Goal: Task Accomplishment & Management: Complete application form

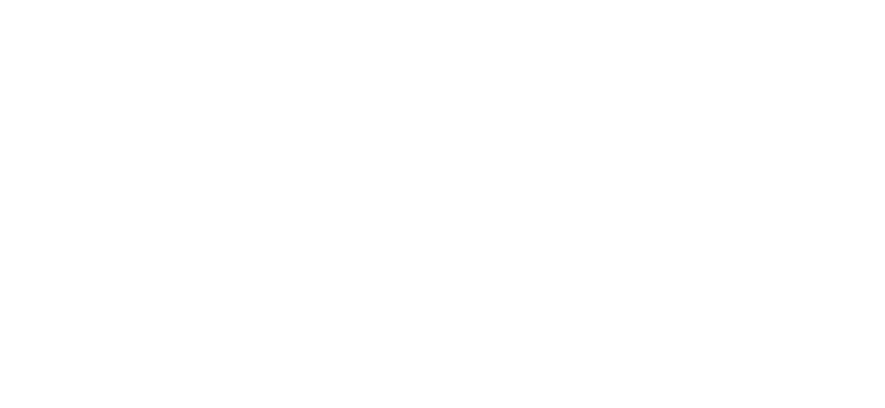
select select "MY"
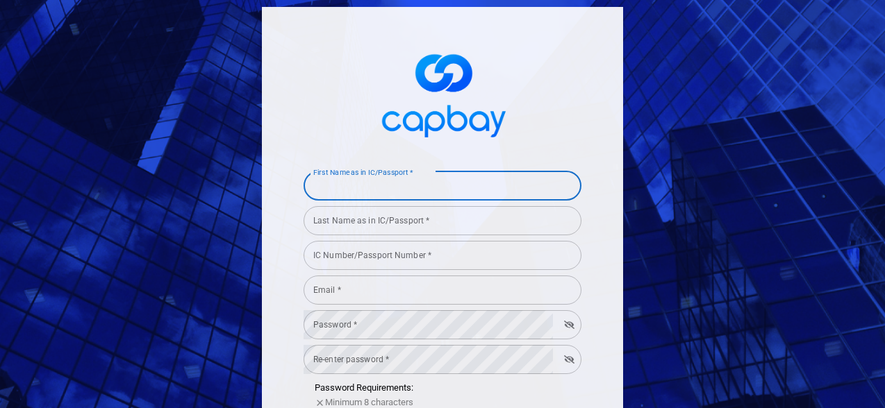
click at [431, 183] on input "First Name as in IC/Passport *" at bounding box center [442, 186] width 278 height 29
click at [425, 226] on input "Last Name as in IC/Passport *" at bounding box center [442, 220] width 278 height 29
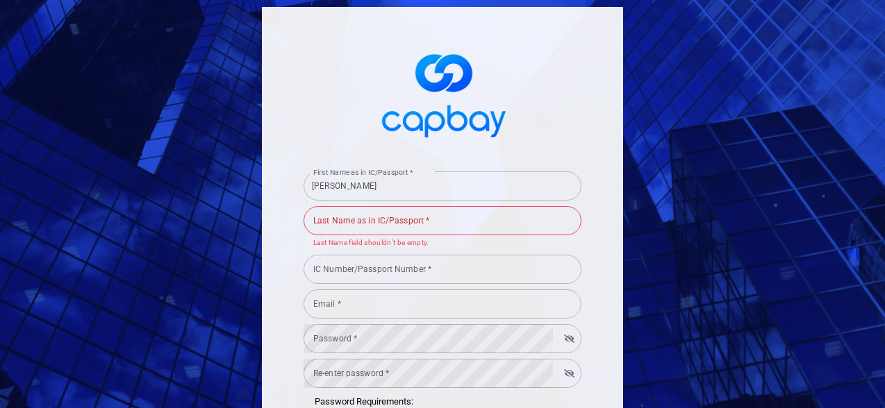
drag, startPoint x: 403, startPoint y: 176, endPoint x: 372, endPoint y: 181, distance: 31.6
click at [372, 181] on div "First Name as in IC/Passport * Phang Chin Howe First Name as in IC/Passport *" at bounding box center [442, 184] width 278 height 31
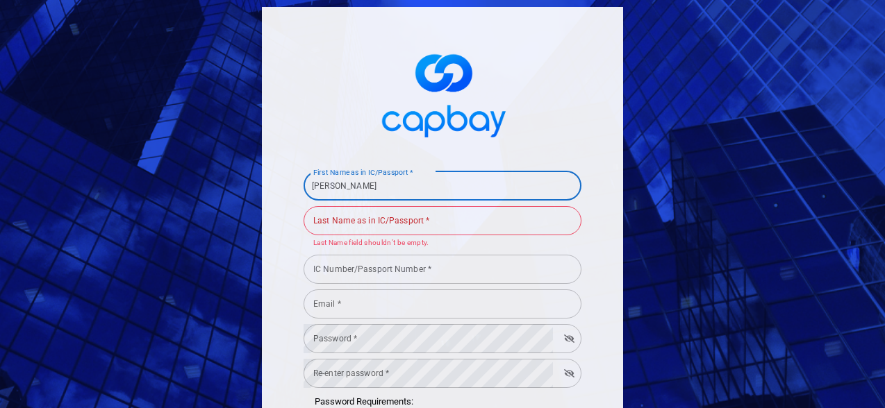
drag, startPoint x: 385, startPoint y: 184, endPoint x: 336, endPoint y: 185, distance: 48.6
click at [336, 185] on input "Phang Chin Howe" at bounding box center [442, 186] width 278 height 29
type input "Phang"
click at [332, 224] on input "Last Name as in IC/Passport *" at bounding box center [442, 220] width 278 height 29
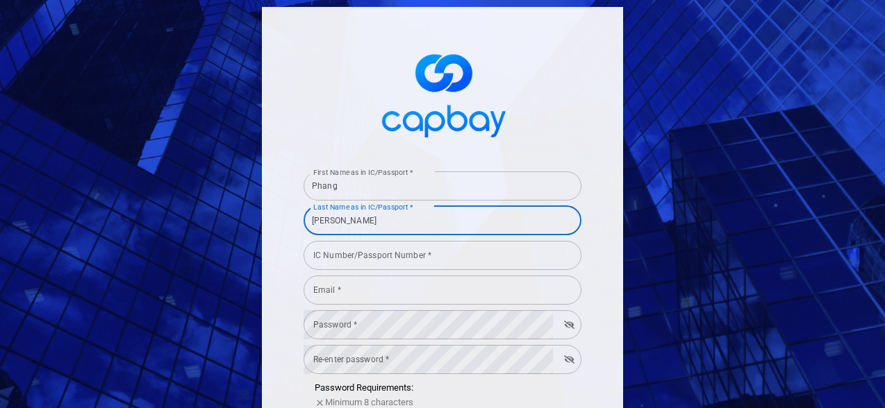
type input "Chin Howe"
click at [358, 256] on input "IC Number/Passport Number *" at bounding box center [442, 255] width 278 height 29
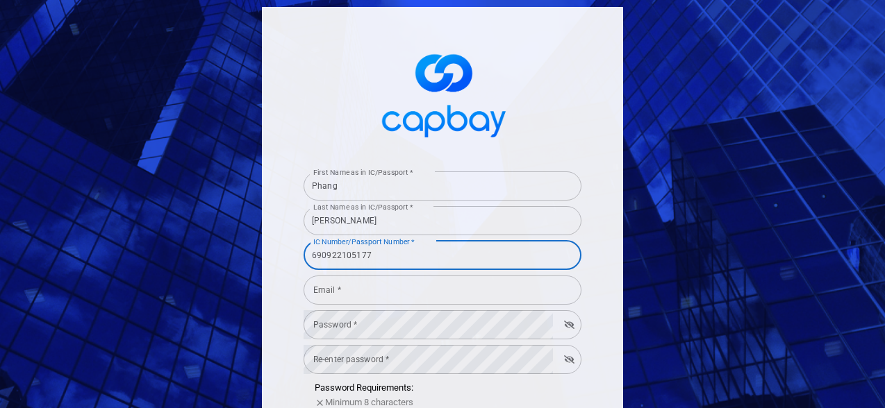
type input "690922105177"
click at [372, 296] on input "Email *" at bounding box center [442, 290] width 278 height 29
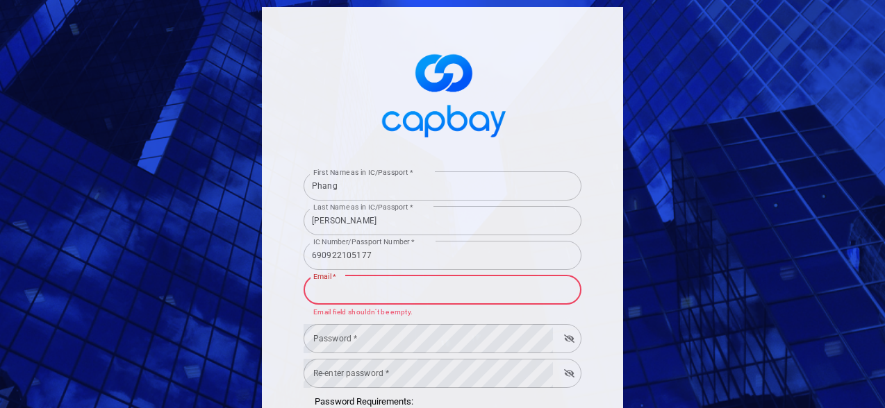
click at [383, 295] on input "Email *" at bounding box center [442, 290] width 278 height 29
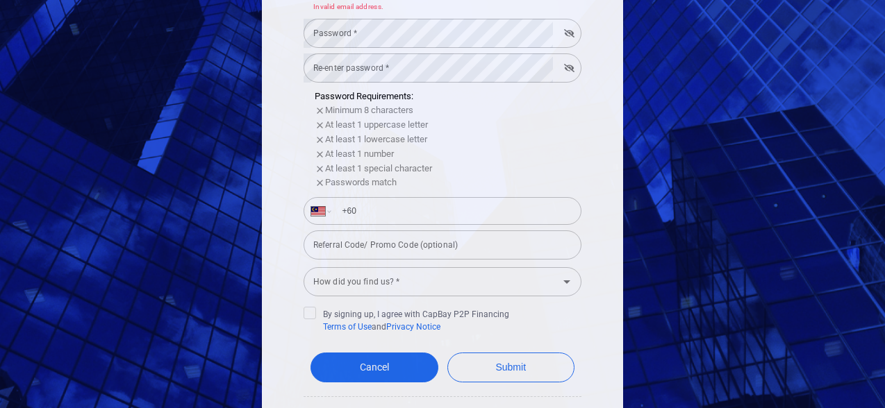
scroll to position [374, 0]
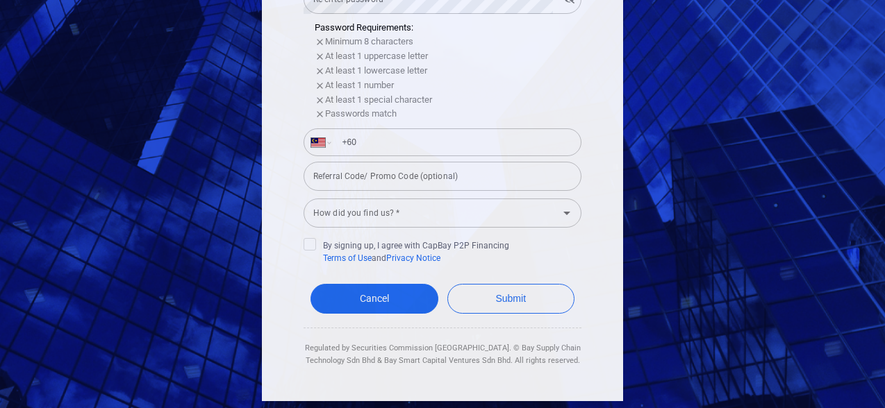
type input "phangfam@"
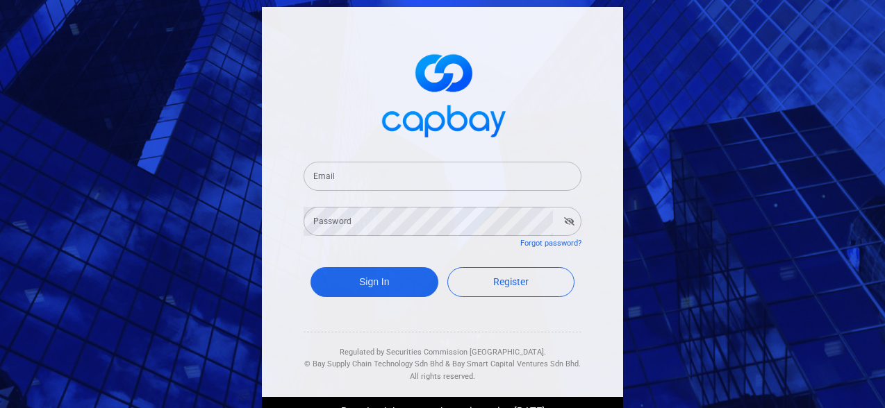
click at [392, 183] on input "Email" at bounding box center [442, 176] width 278 height 29
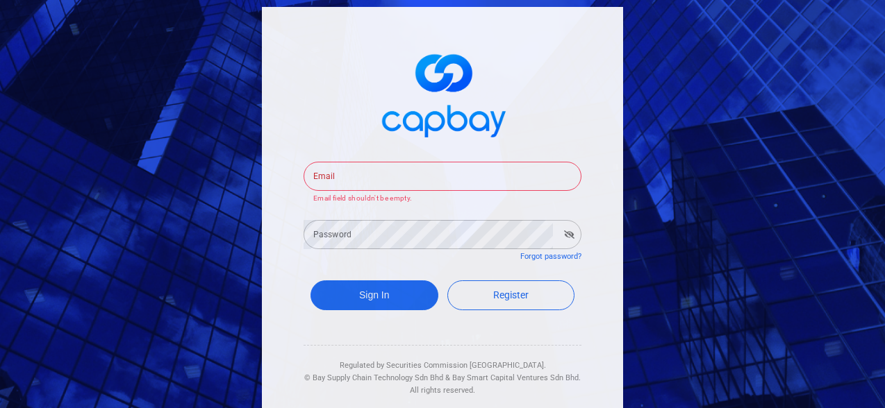
type input "[EMAIL_ADDRESS][DOMAIN_NAME]"
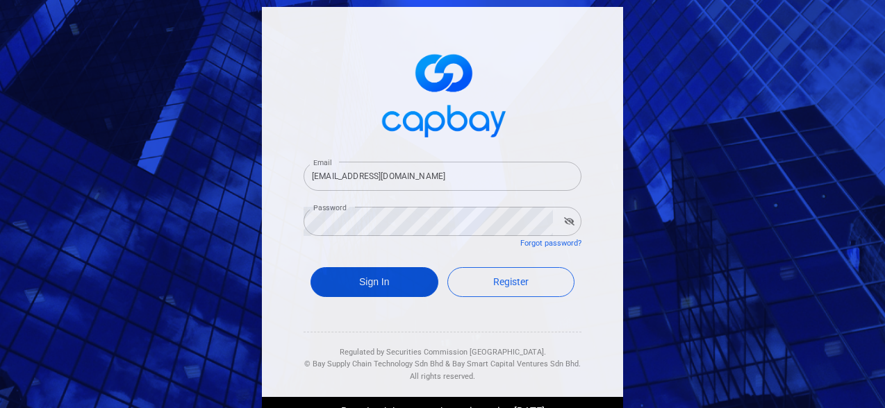
click at [388, 286] on button "Sign In" at bounding box center [374, 282] width 128 height 30
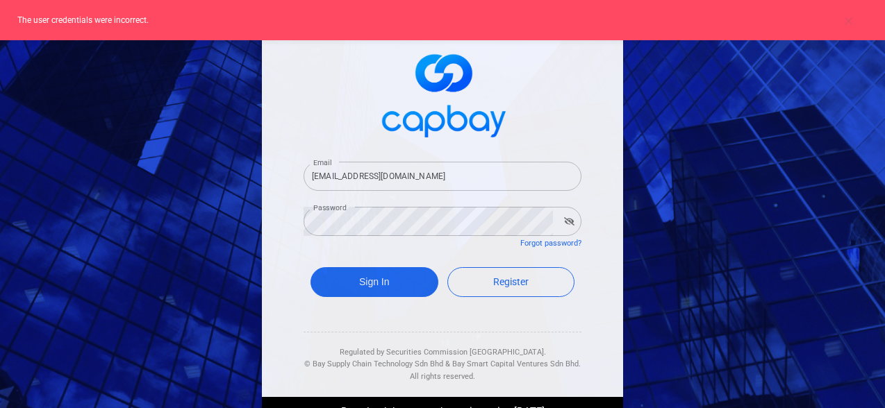
click at [567, 221] on icon "button" at bounding box center [569, 221] width 10 height 8
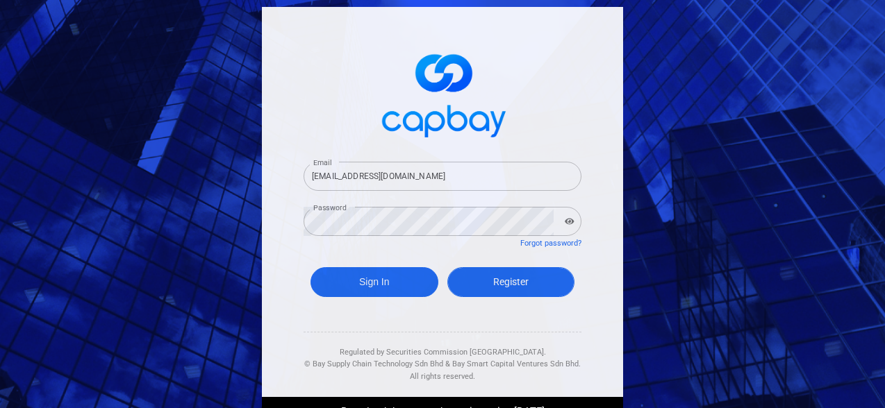
click at [510, 281] on span "Register" at bounding box center [510, 281] width 35 height 11
select select "MY"
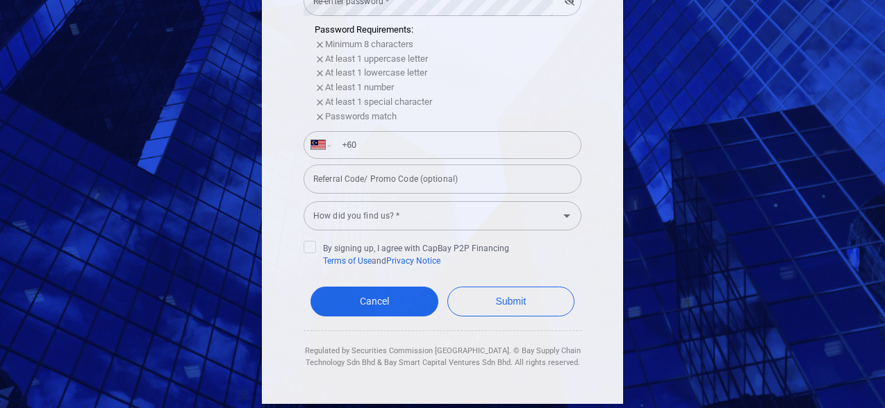
scroll to position [360, 0]
